Goal: Check status: Check status

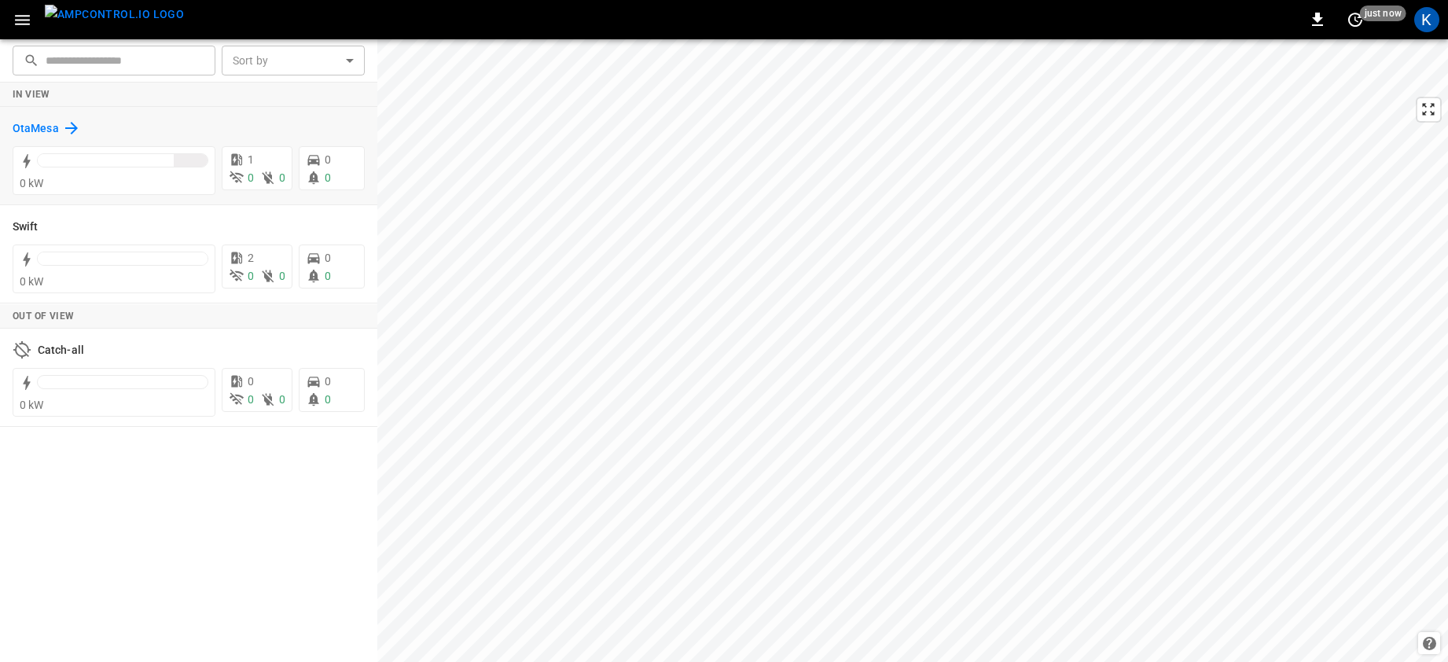
click at [41, 122] on h6 "OtaMesa" at bounding box center [36, 128] width 46 height 17
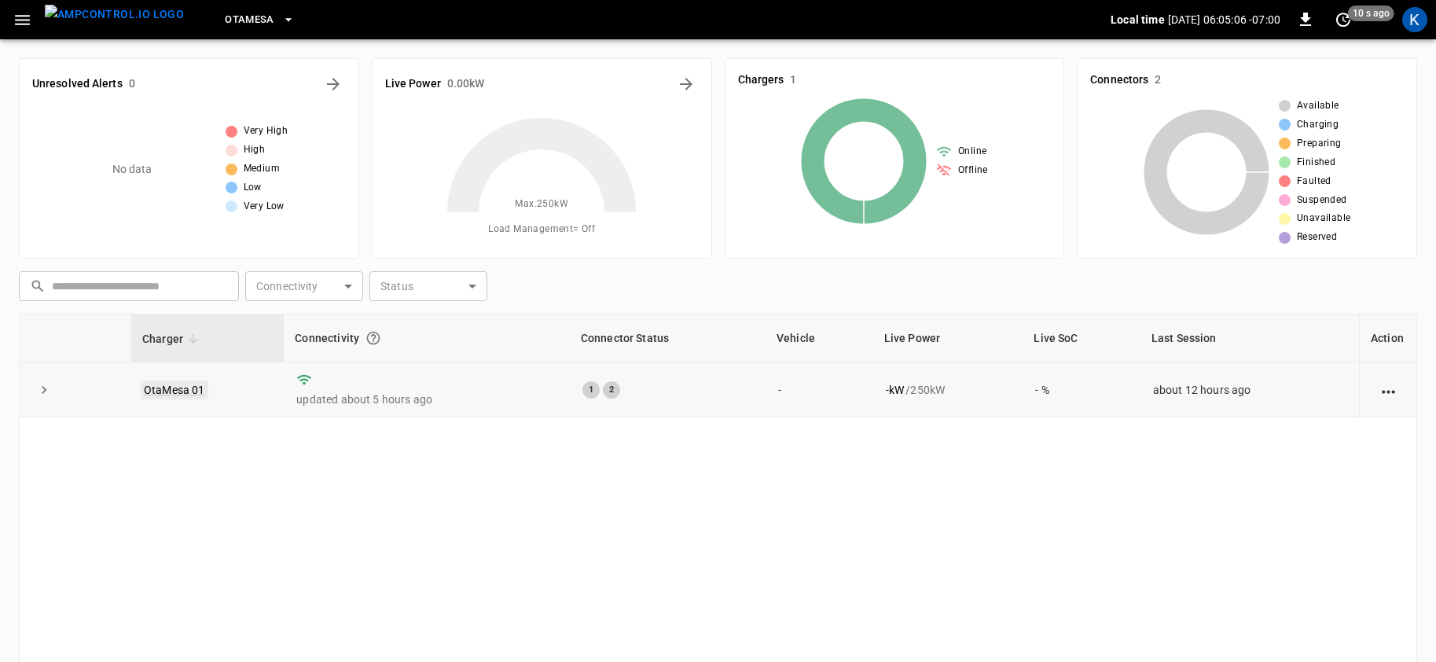
click at [172, 385] on link "OtaMesa 01" at bounding box center [175, 389] width 68 height 19
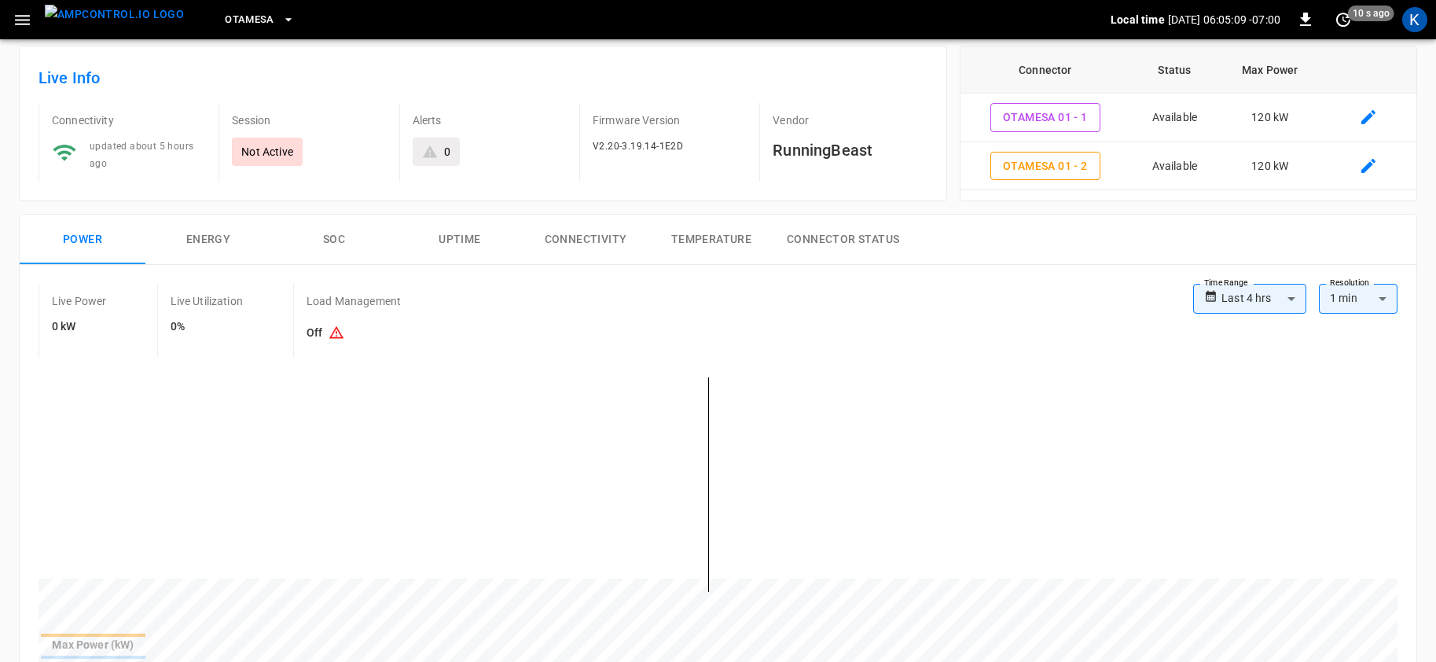
scroll to position [117, 0]
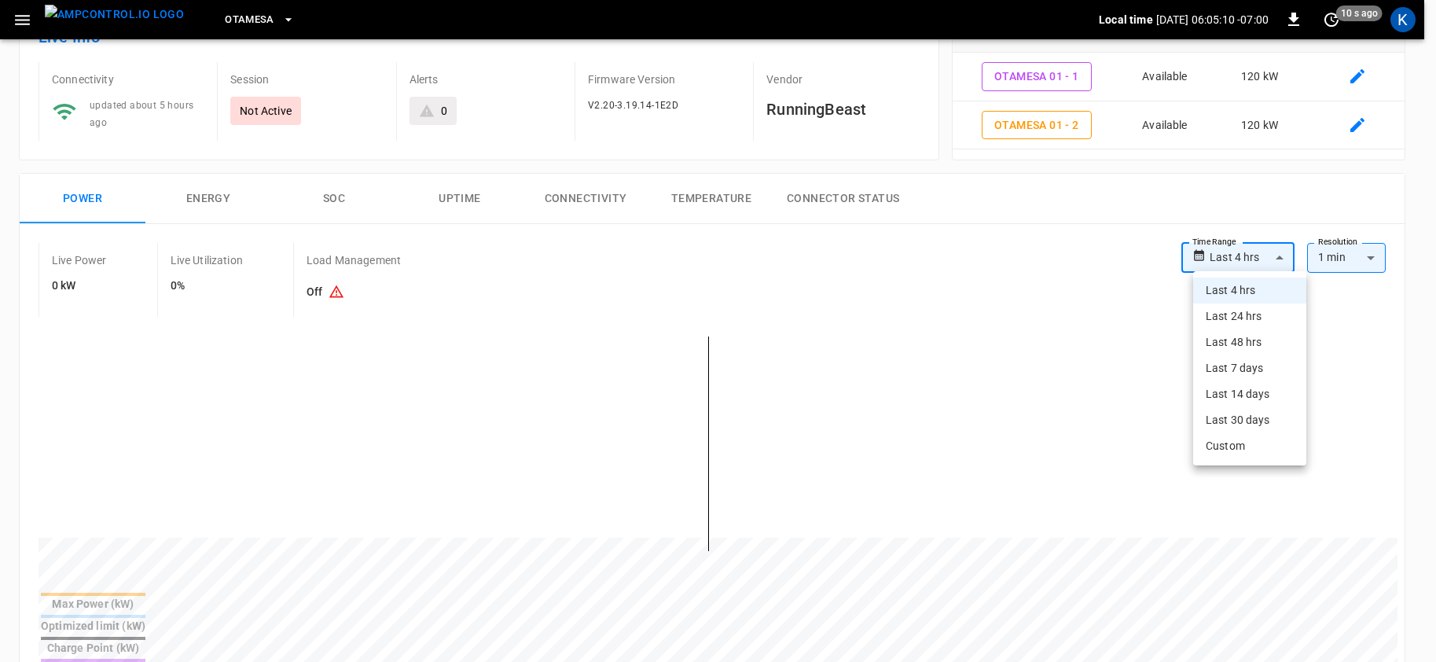
click at [1252, 258] on body "**********" at bounding box center [718, 641] width 1436 height 1517
click at [1238, 320] on li "Last 24 hrs" at bounding box center [1249, 316] width 113 height 26
type input "**********"
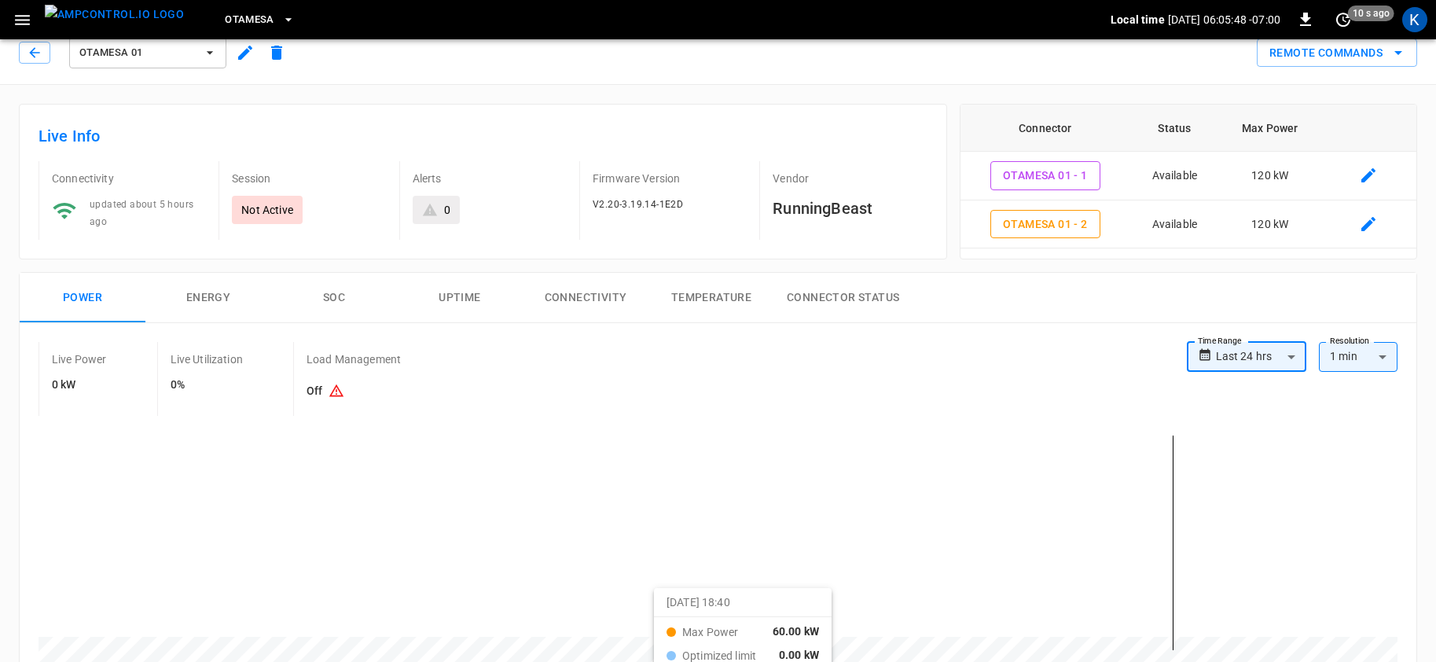
scroll to position [0, 0]
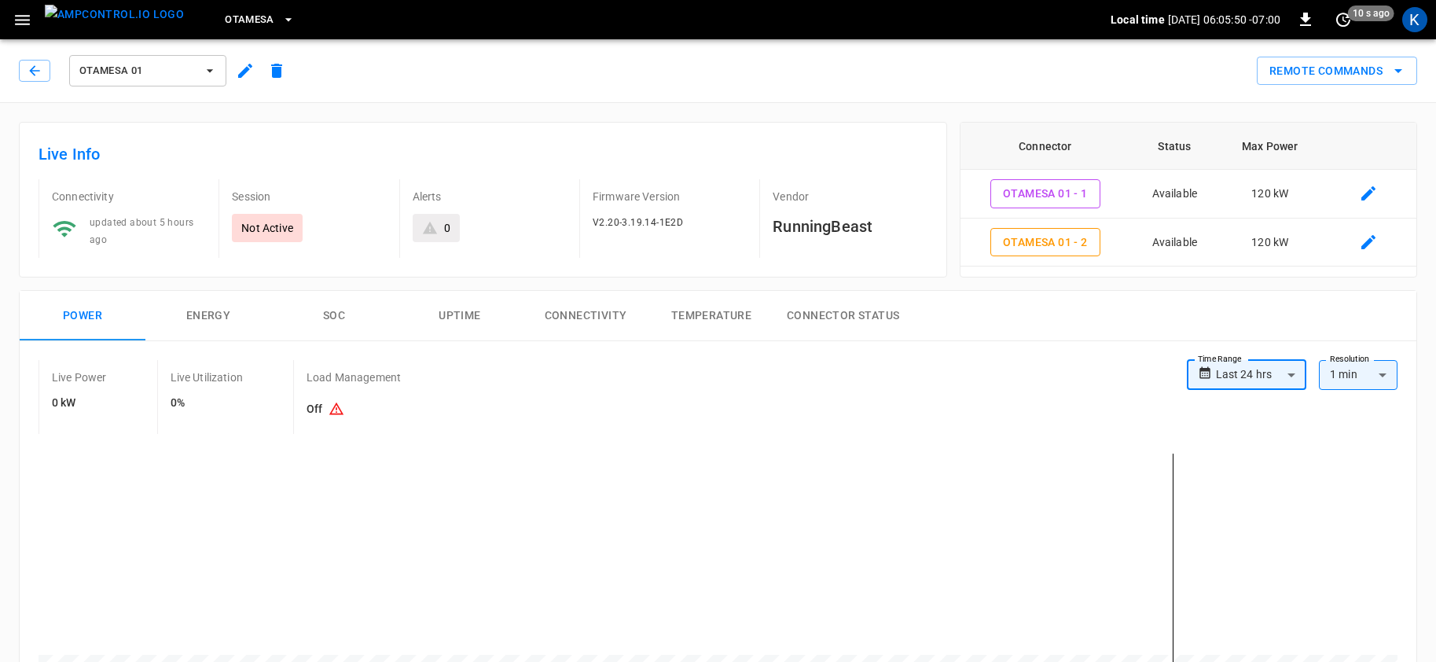
click at [230, 20] on span "OtaMesa" at bounding box center [250, 20] width 50 height 18
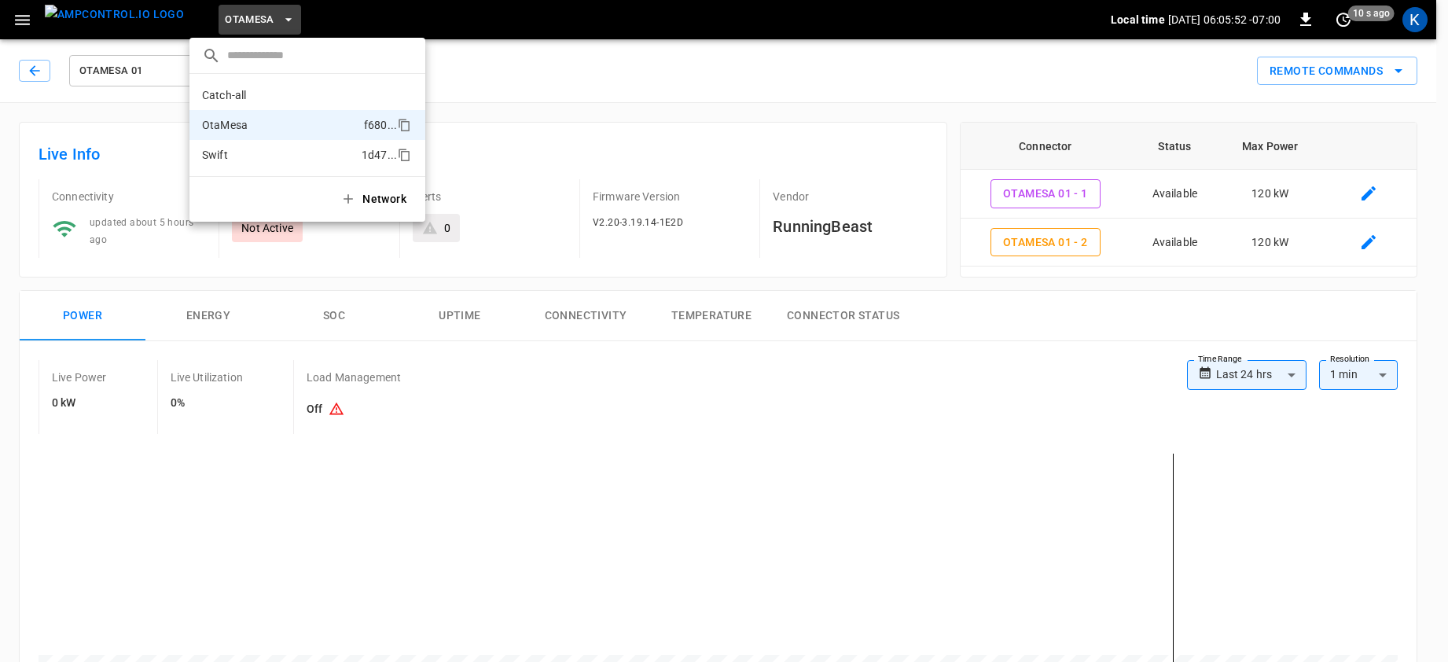
click at [236, 150] on p "Swift" at bounding box center [278, 155] width 153 height 16
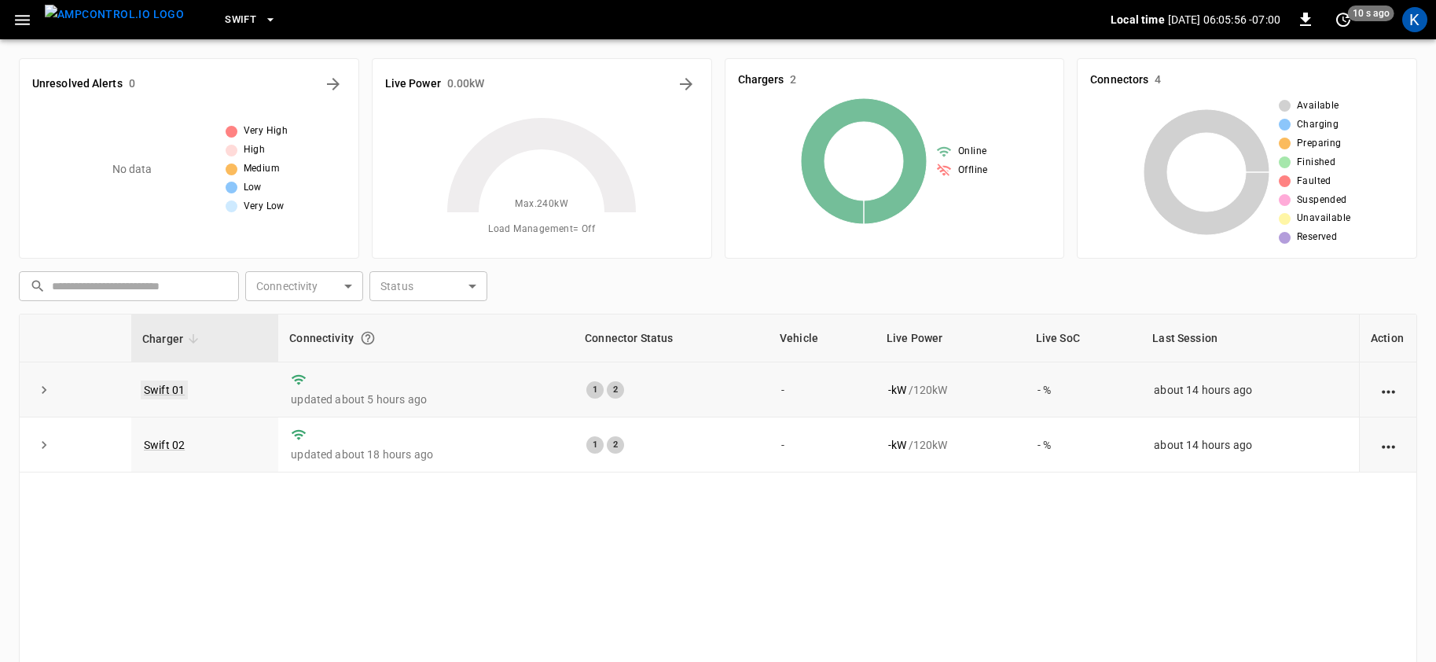
click at [162, 391] on link "Swift 01" at bounding box center [164, 389] width 47 height 19
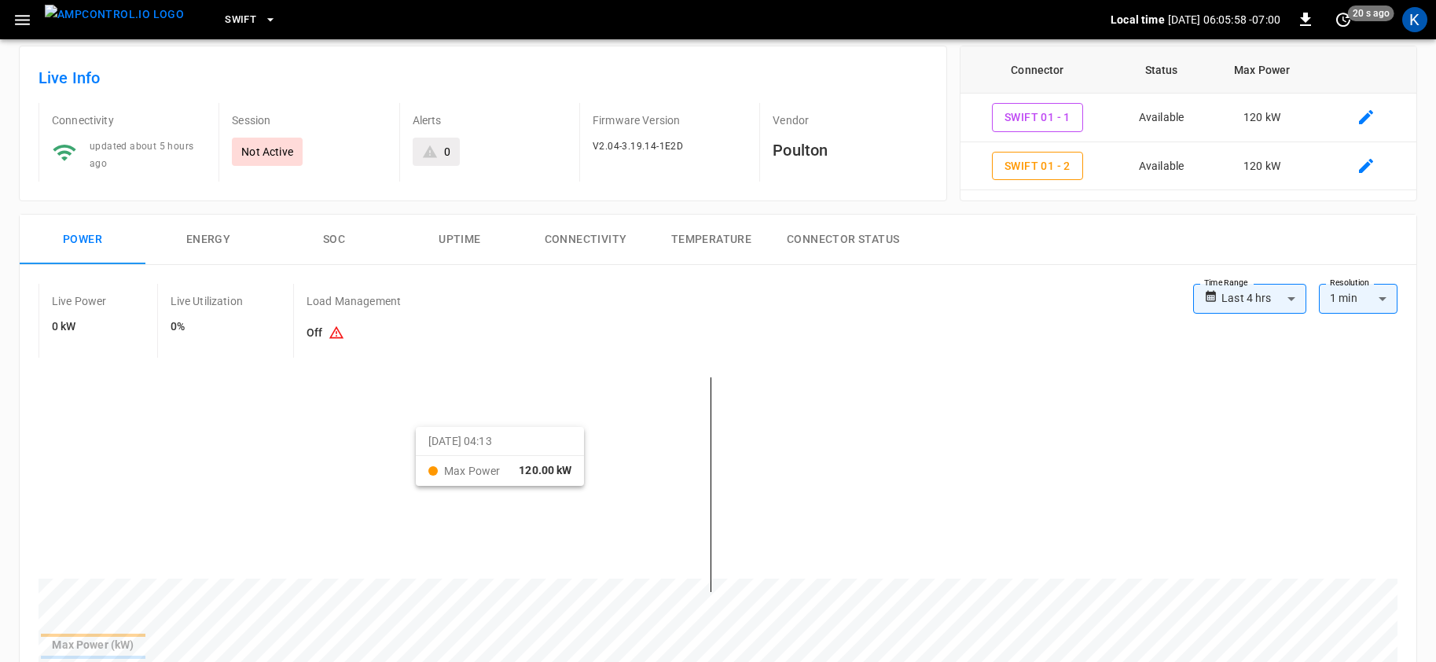
scroll to position [77, 0]
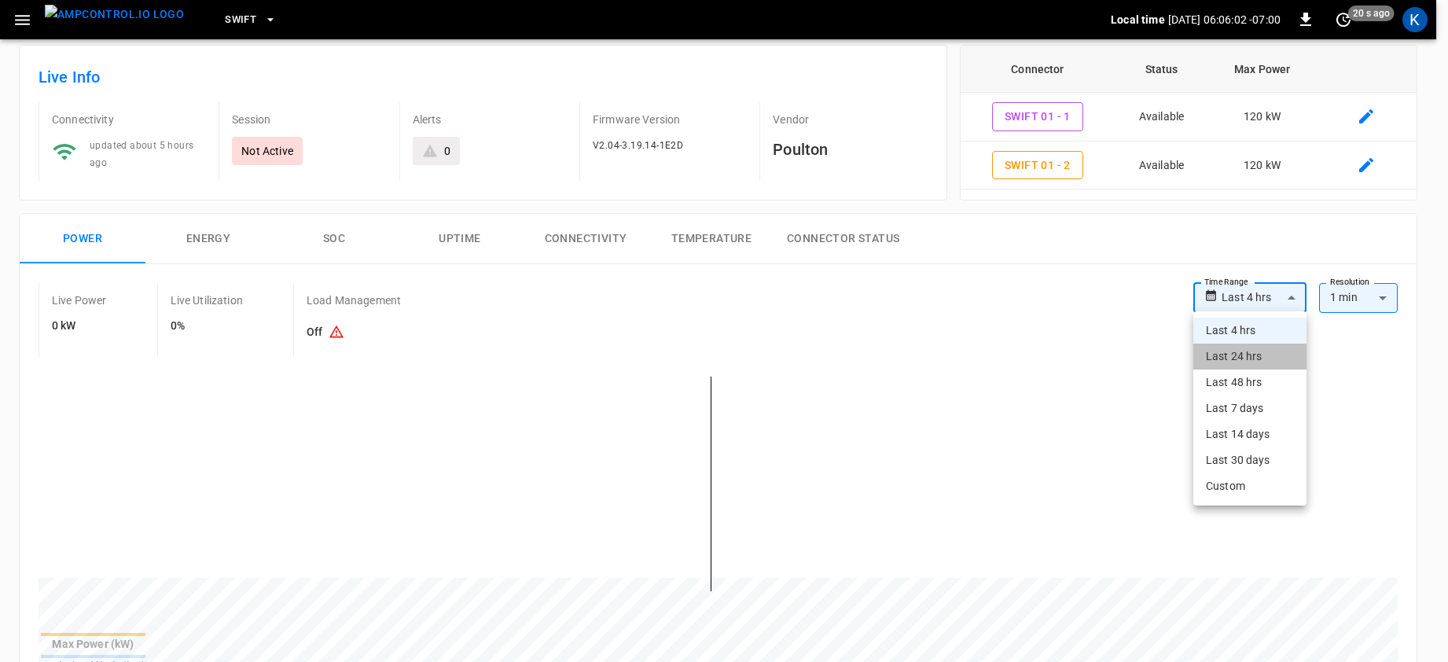
click at [1243, 358] on li "Last 24 hrs" at bounding box center [1249, 356] width 113 height 26
type input "**********"
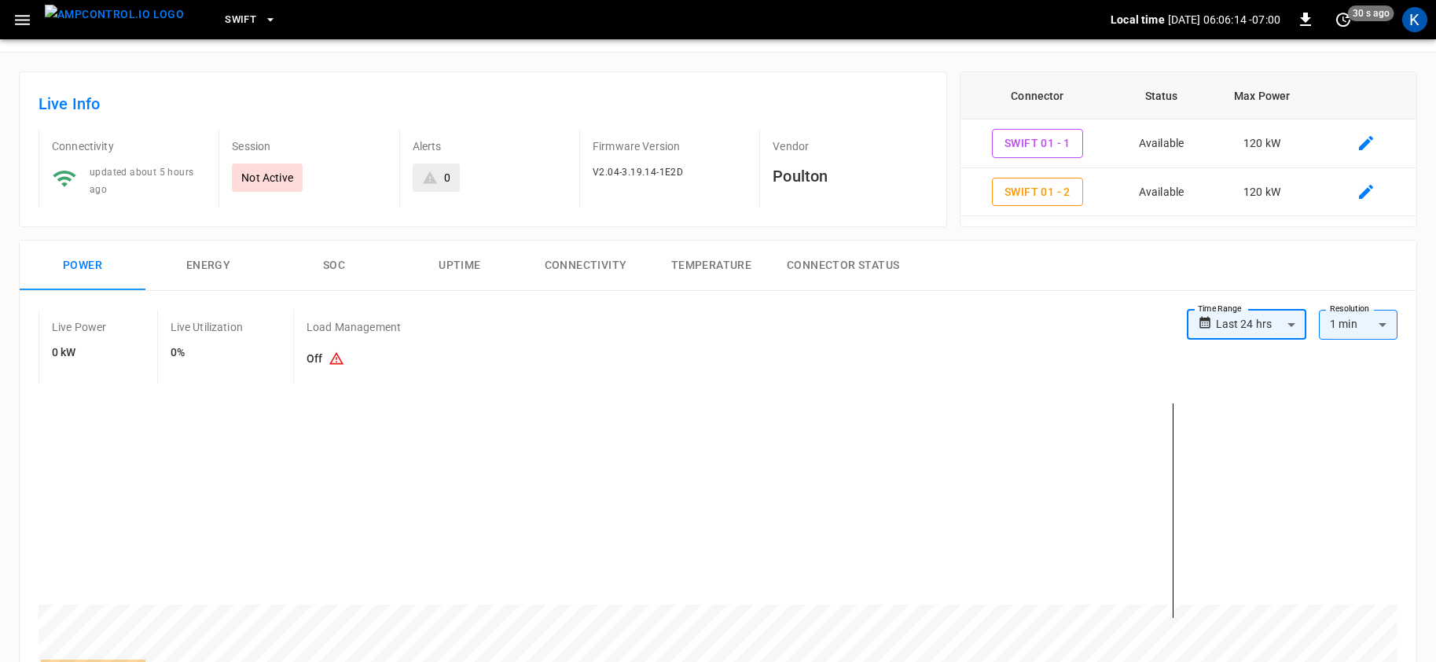
scroll to position [0, 0]
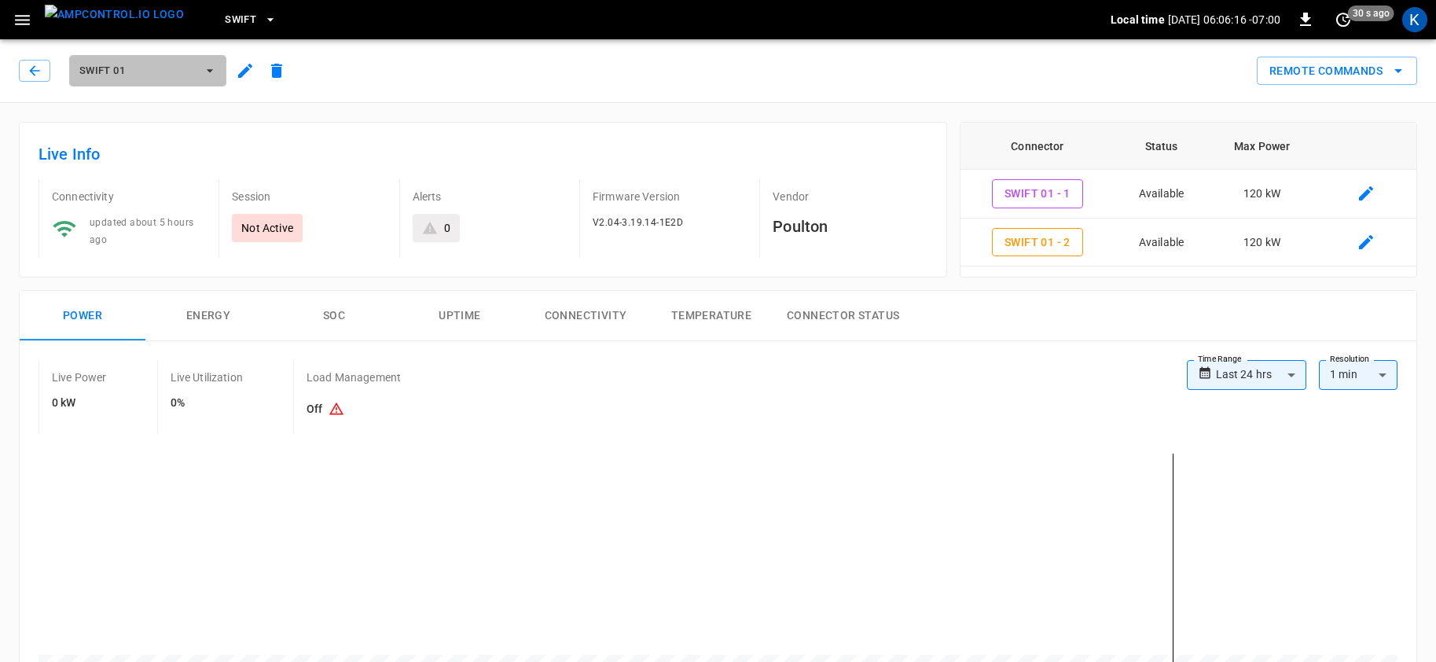
click at [145, 72] on span "Swift 01" at bounding box center [137, 71] width 116 height 18
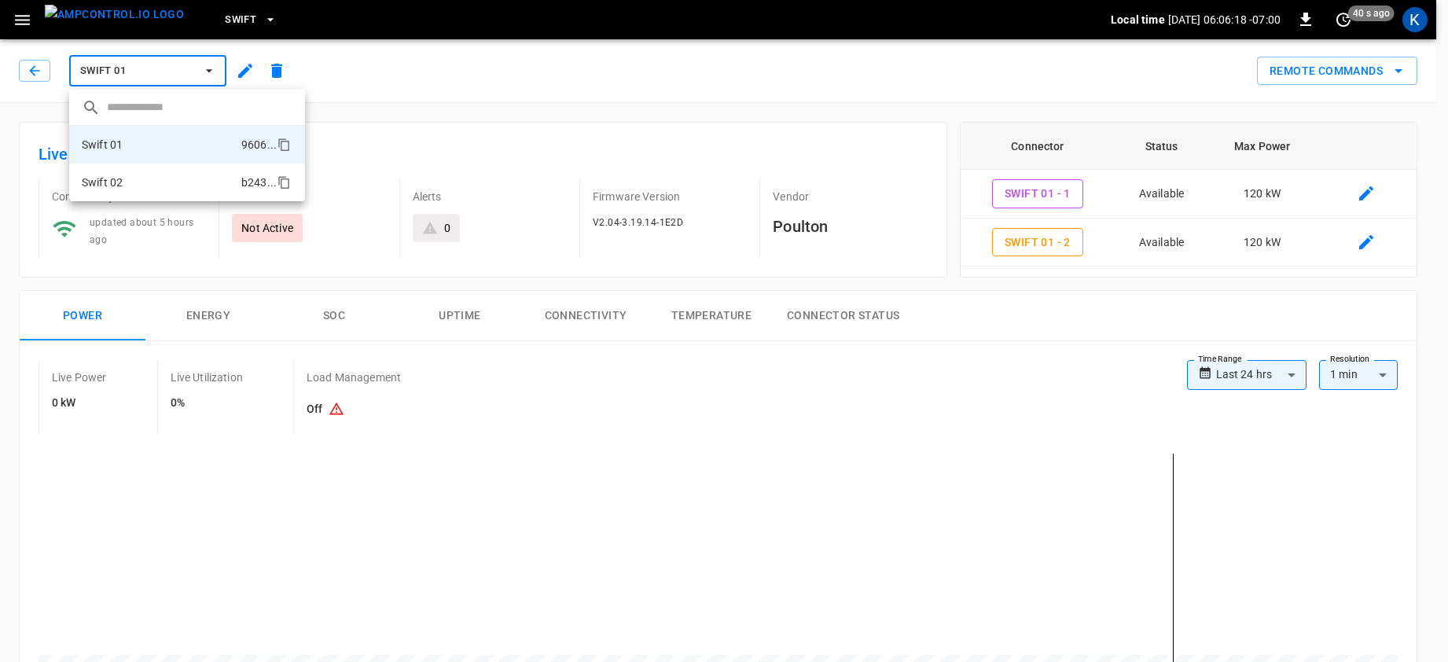
click at [136, 182] on li "Swift 02 b243 ..." at bounding box center [187, 182] width 236 height 38
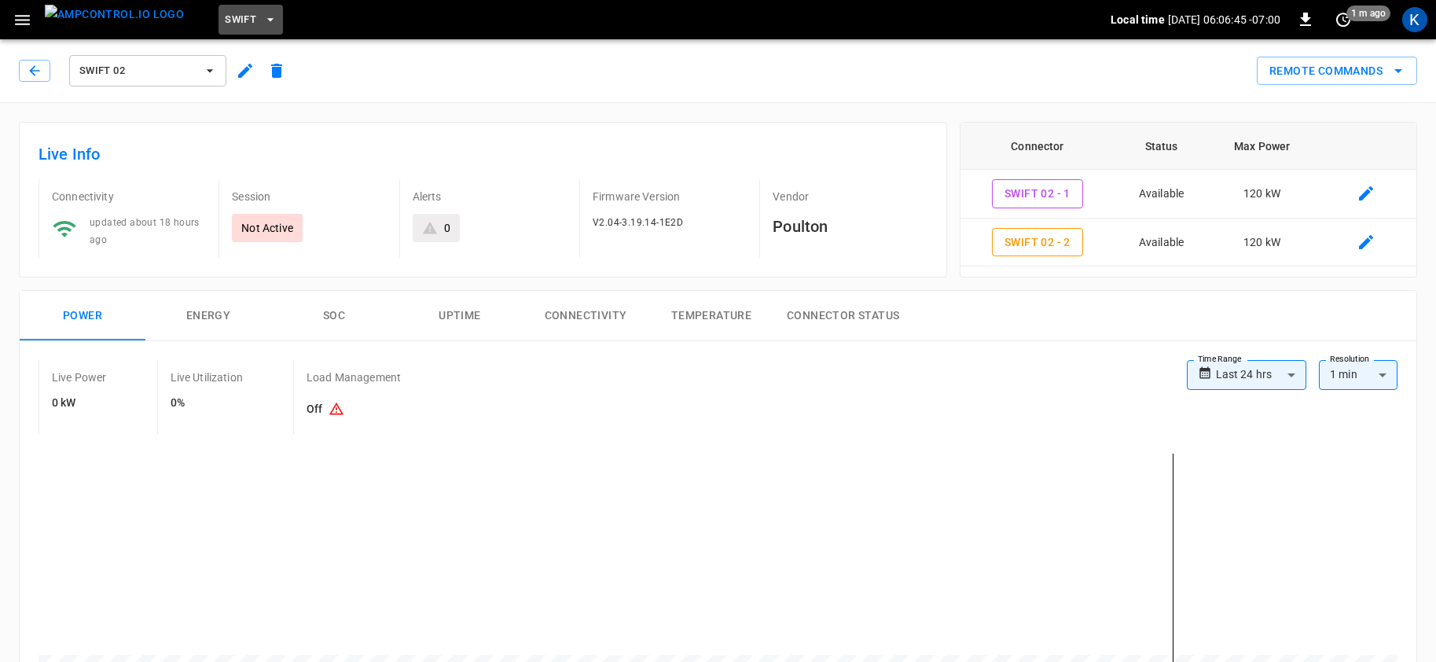
click at [225, 19] on span "Swift" at bounding box center [240, 20] width 31 height 18
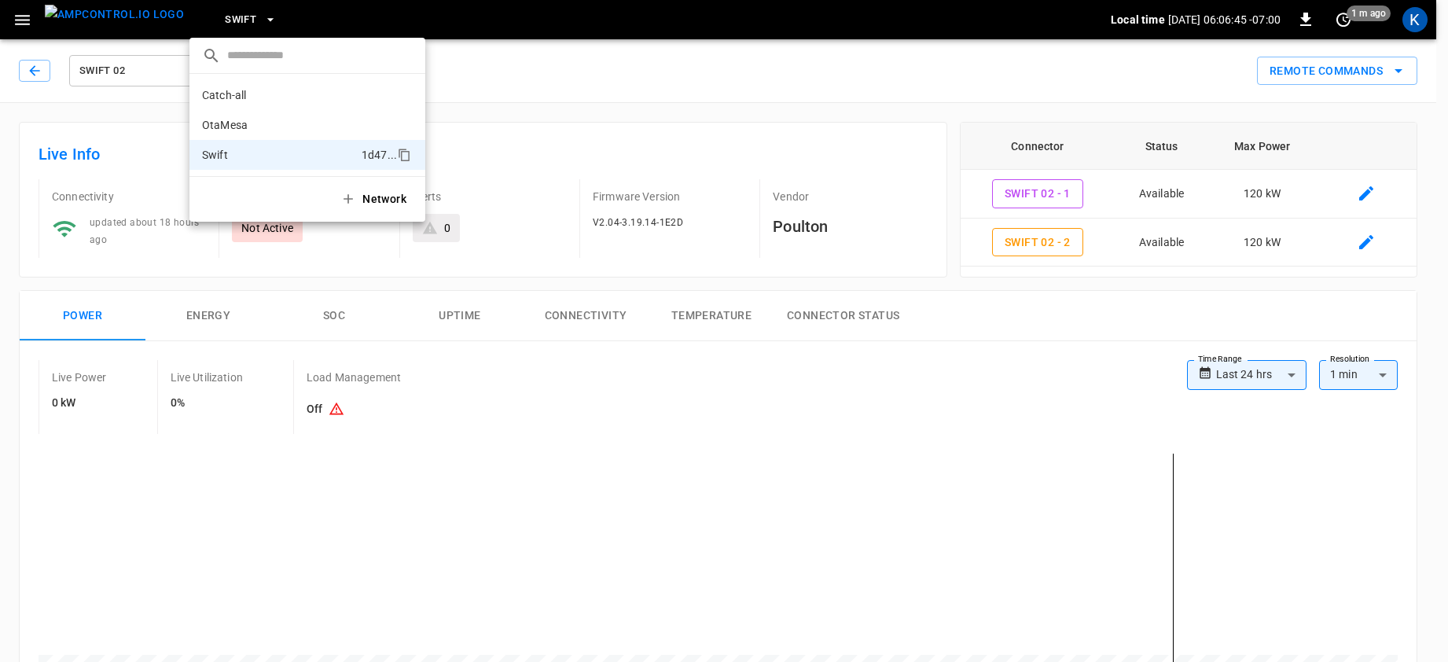
click at [215, 19] on div at bounding box center [724, 331] width 1448 height 662
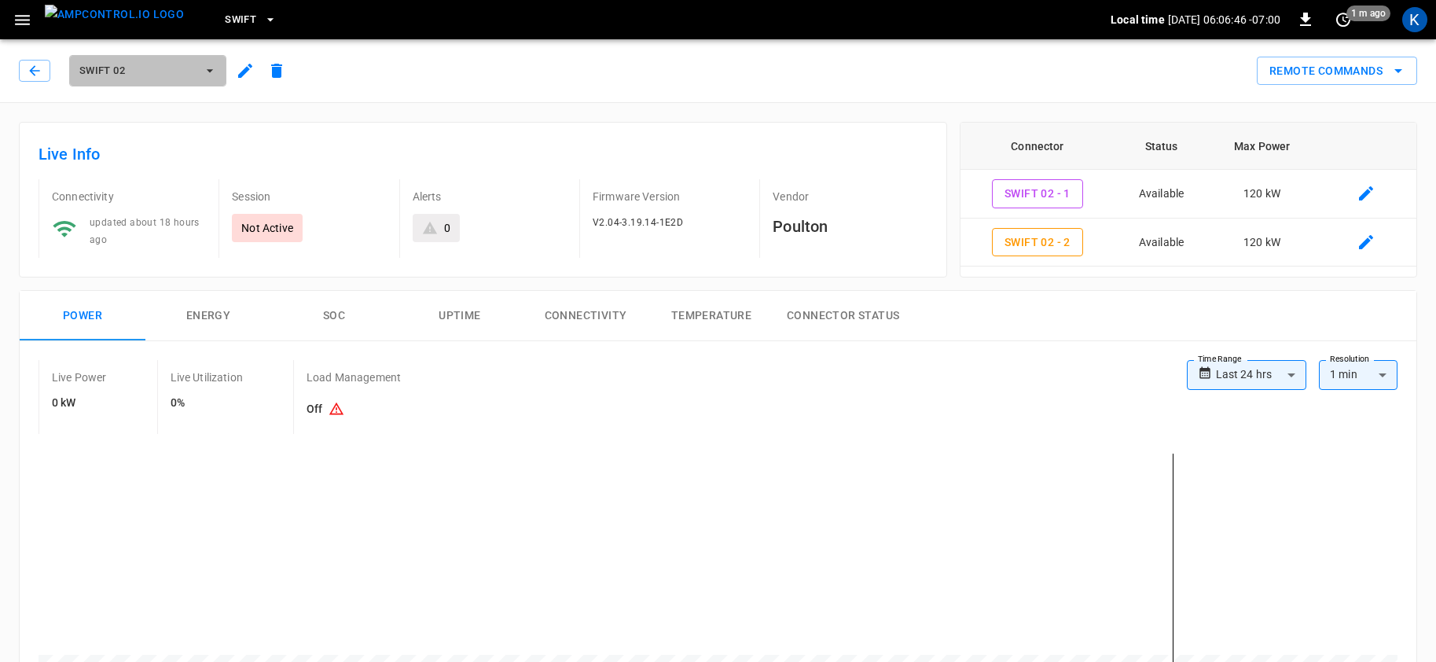
click at [119, 78] on span "Swift 02" at bounding box center [137, 71] width 116 height 18
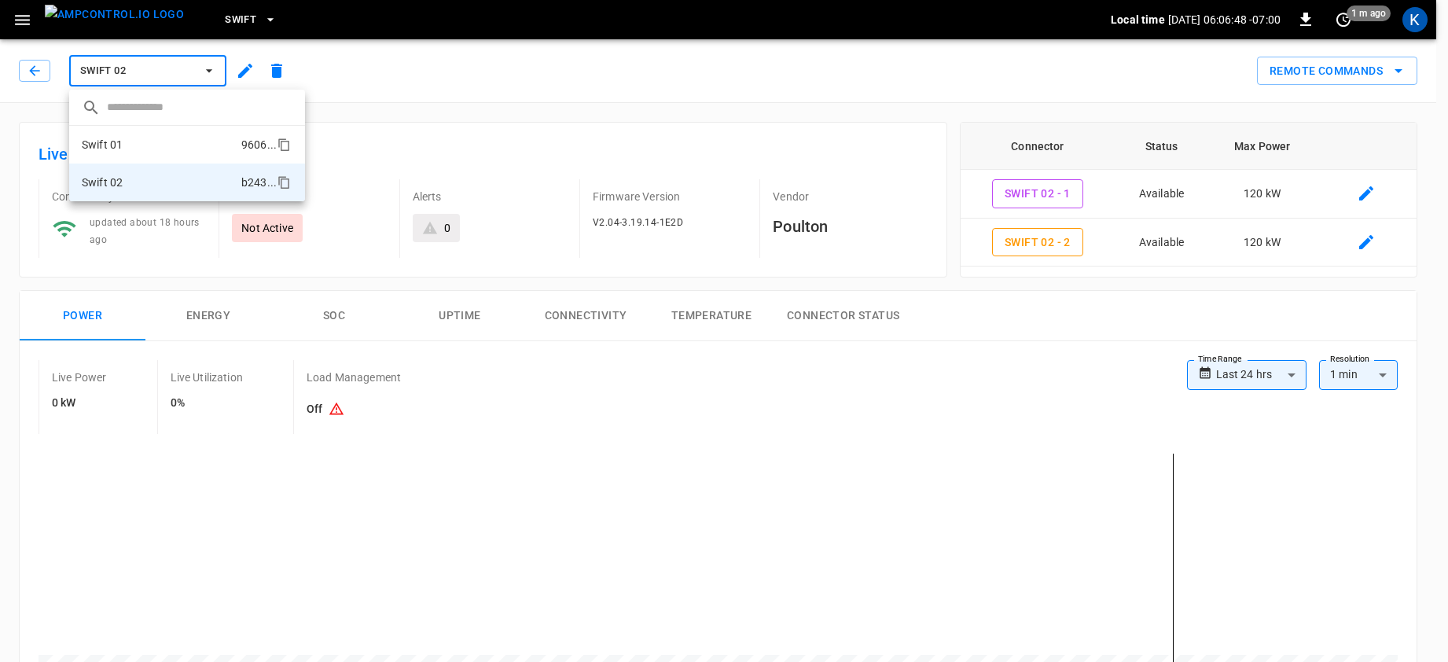
click at [121, 142] on p "Swift 01" at bounding box center [102, 145] width 41 height 16
